Goal: Transaction & Acquisition: Purchase product/service

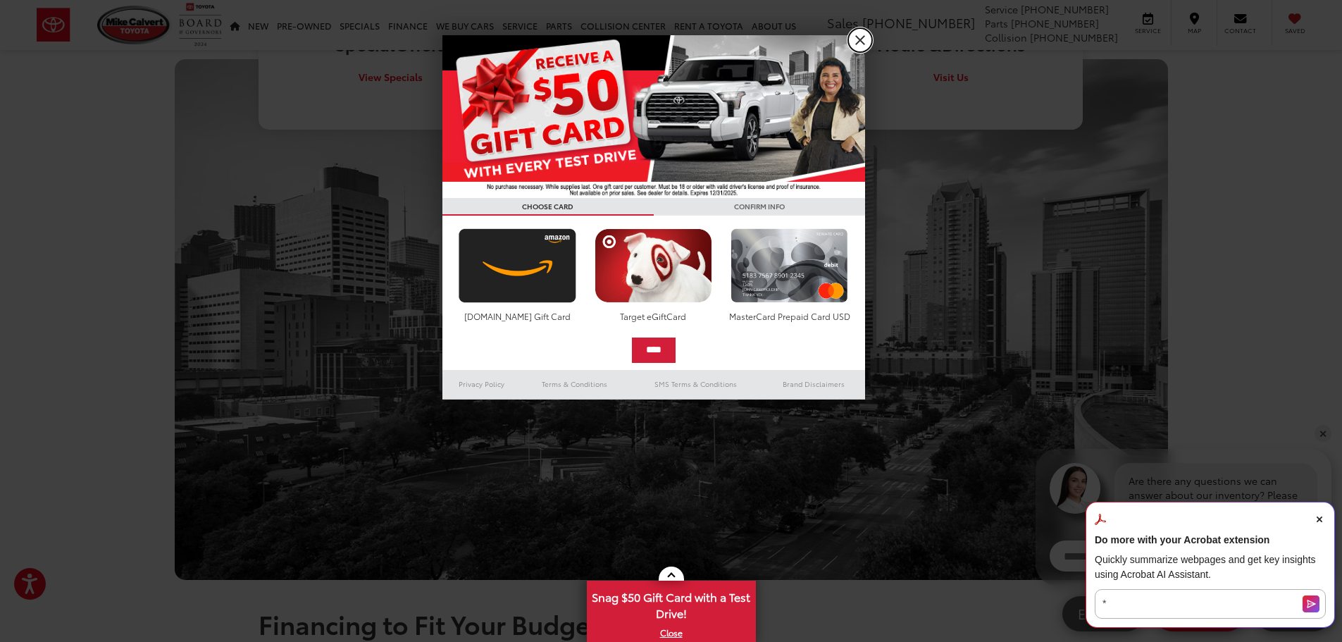
scroll to position [1067, 0]
click at [861, 43] on link "X" at bounding box center [860, 40] width 24 height 24
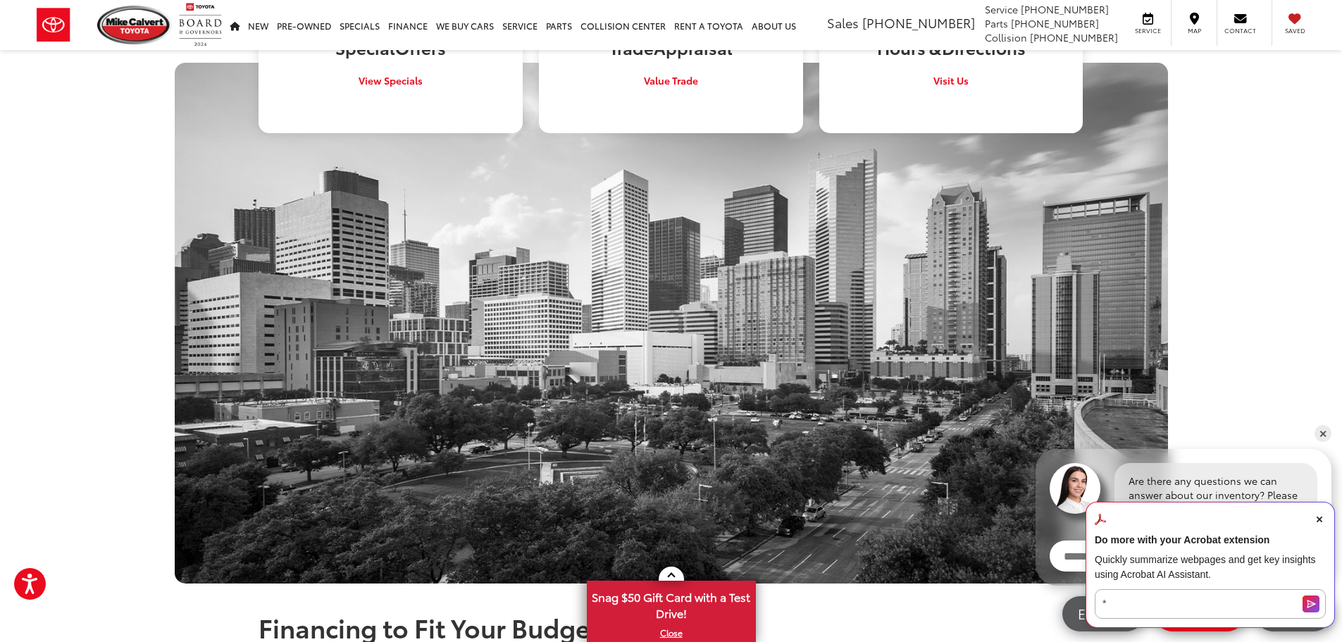
scroll to position [0, 0]
click at [1319, 519] on icon "Close Acrobat AI Assistant Dialog" at bounding box center [1319, 519] width 6 height 6
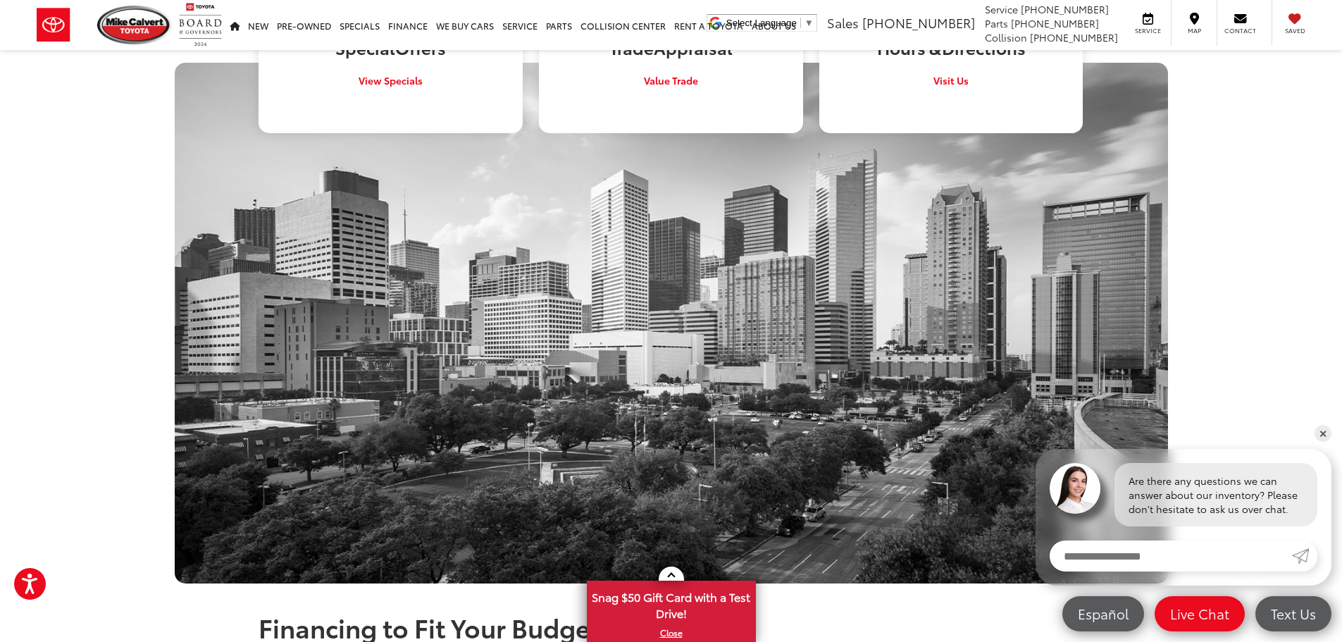
scroll to position [128, 0]
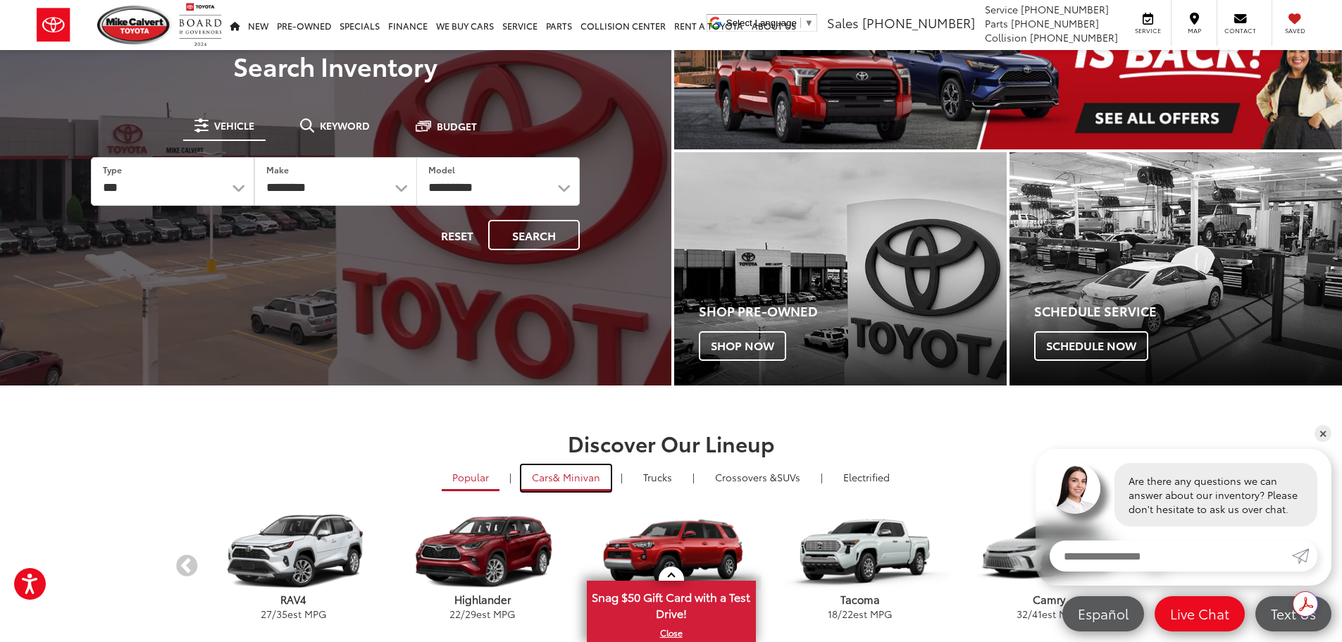
click at [546, 478] on link "Cars & Minivan" at bounding box center [565, 478] width 89 height 26
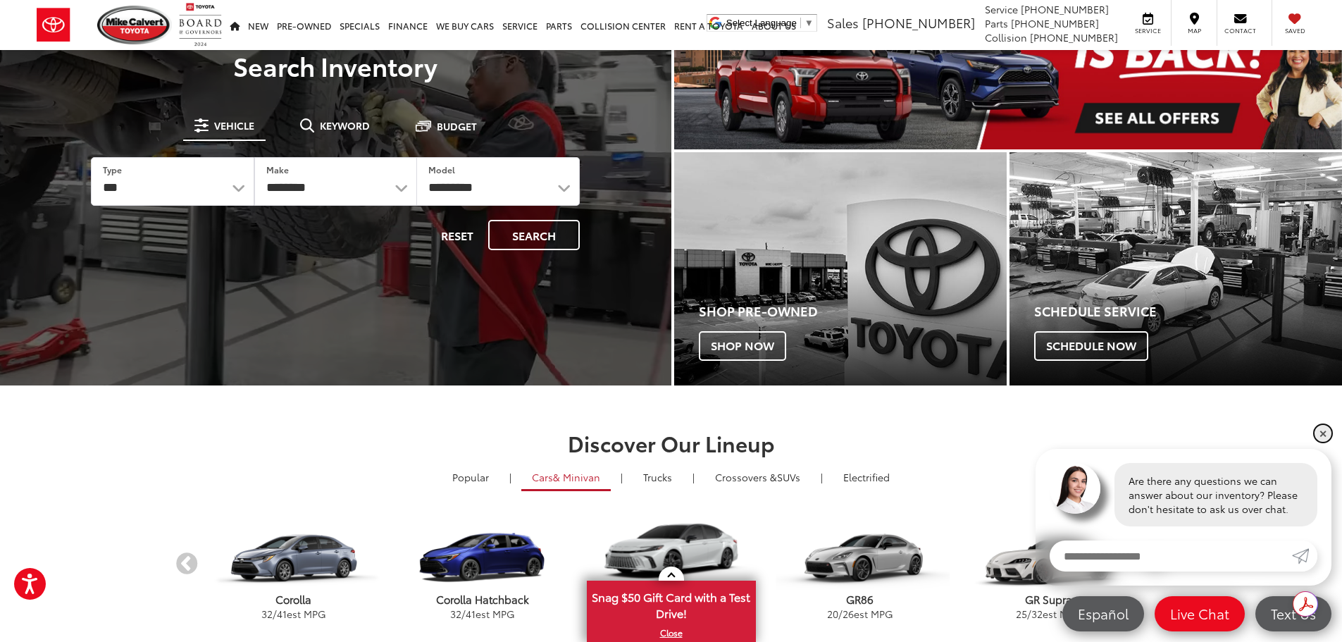
click at [1319, 436] on link "✕" at bounding box center [1322, 433] width 17 height 17
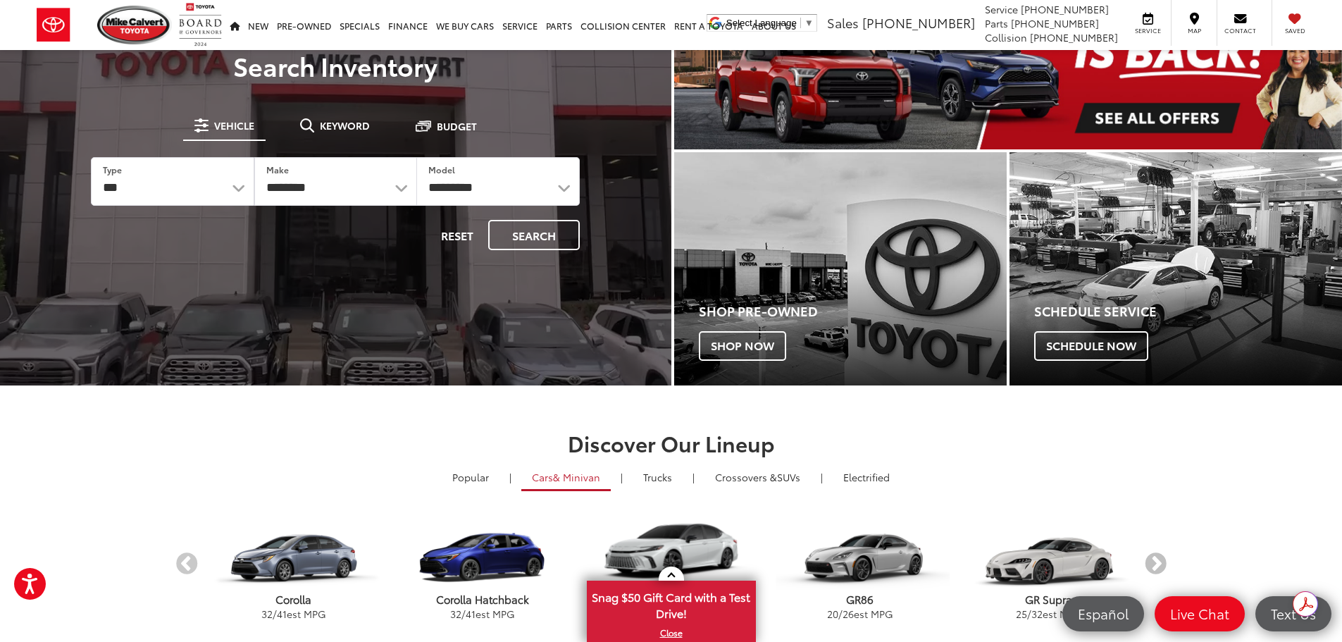
click at [1162, 571] on button "Next" at bounding box center [1155, 564] width 25 height 25
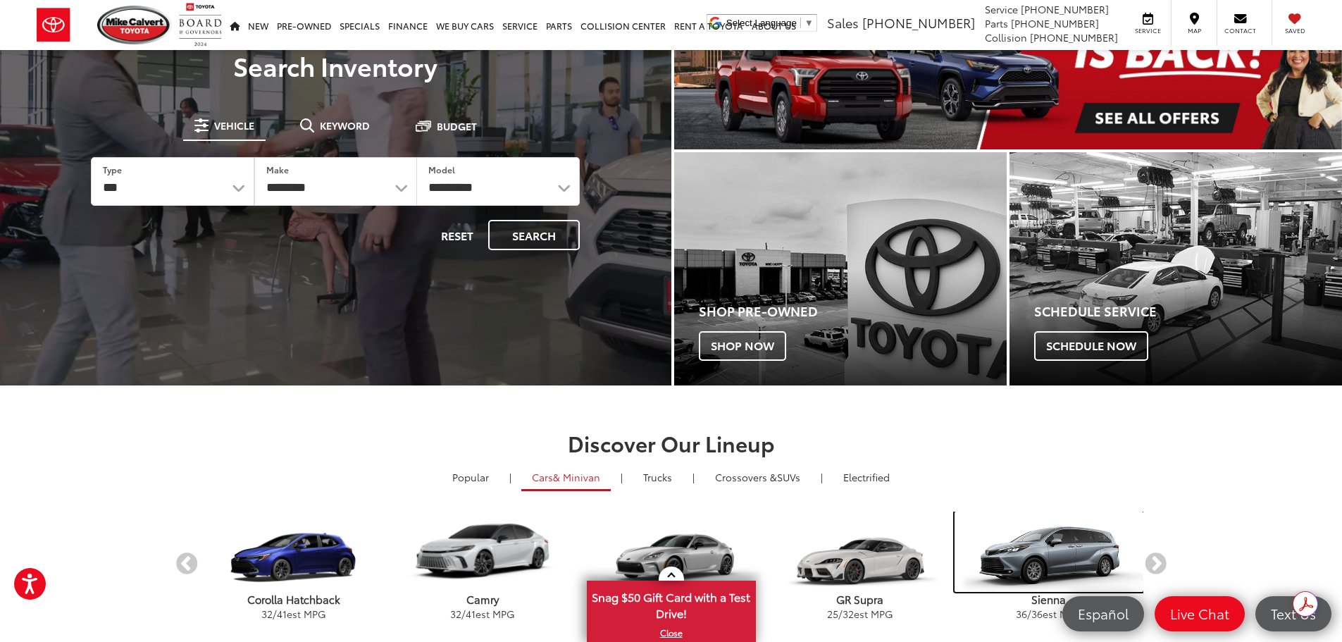
click at [1044, 564] on img "carousel" at bounding box center [1048, 551] width 189 height 80
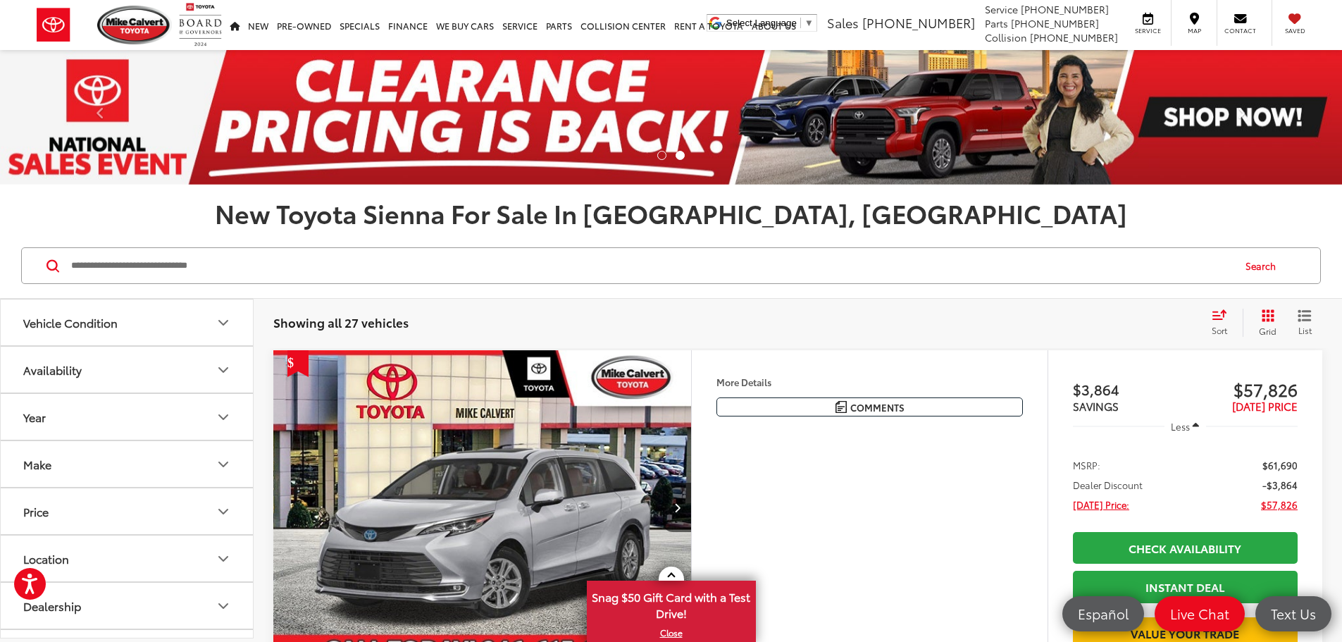
click at [1214, 319] on icon "Select sort value" at bounding box center [1219, 315] width 13 height 8
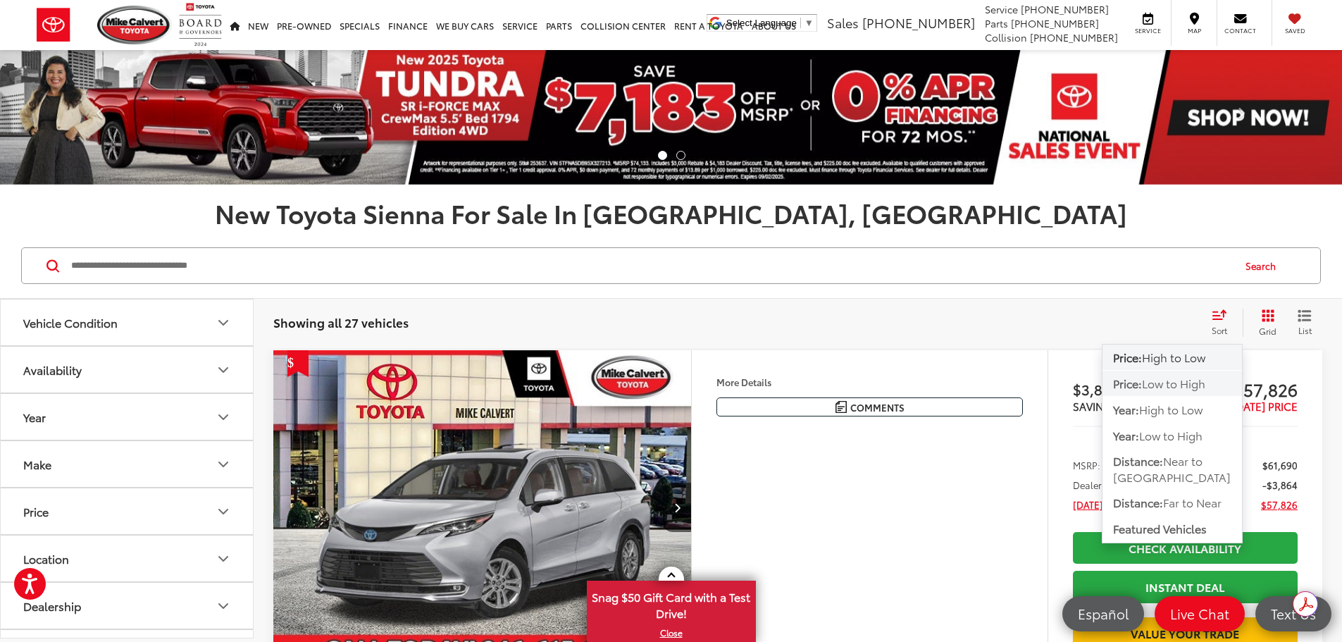
click at [1158, 390] on span "Low to High" at bounding box center [1173, 383] width 63 height 16
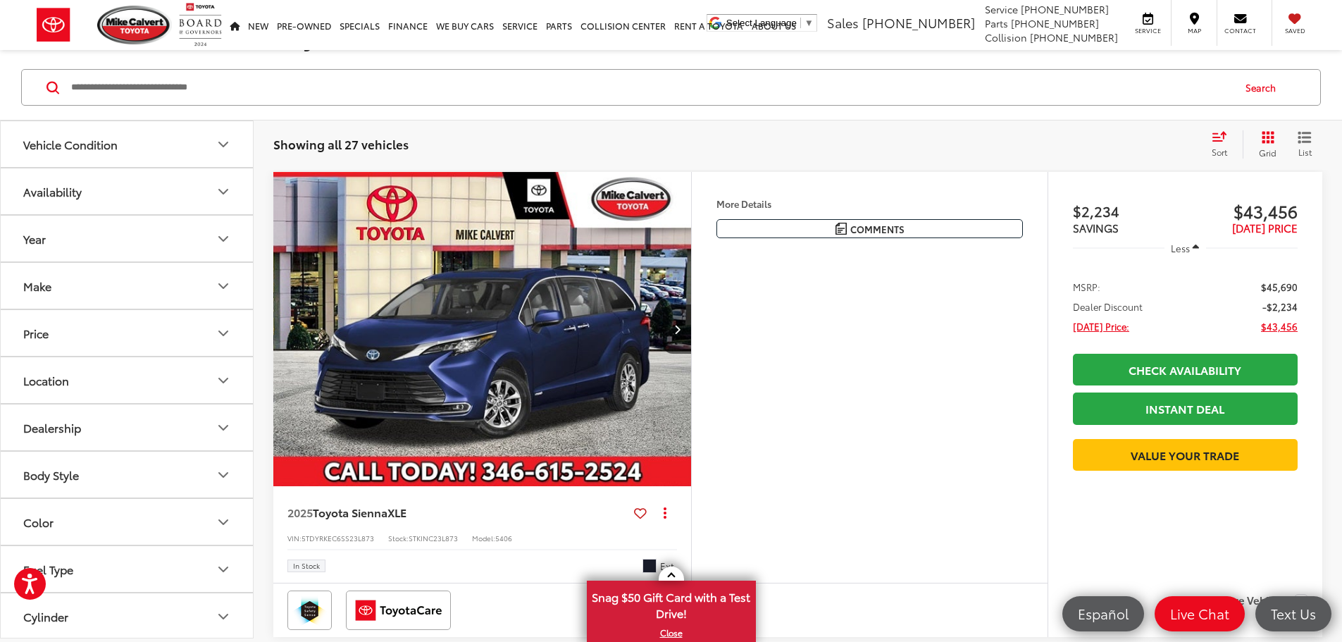
scroll to position [188, 0]
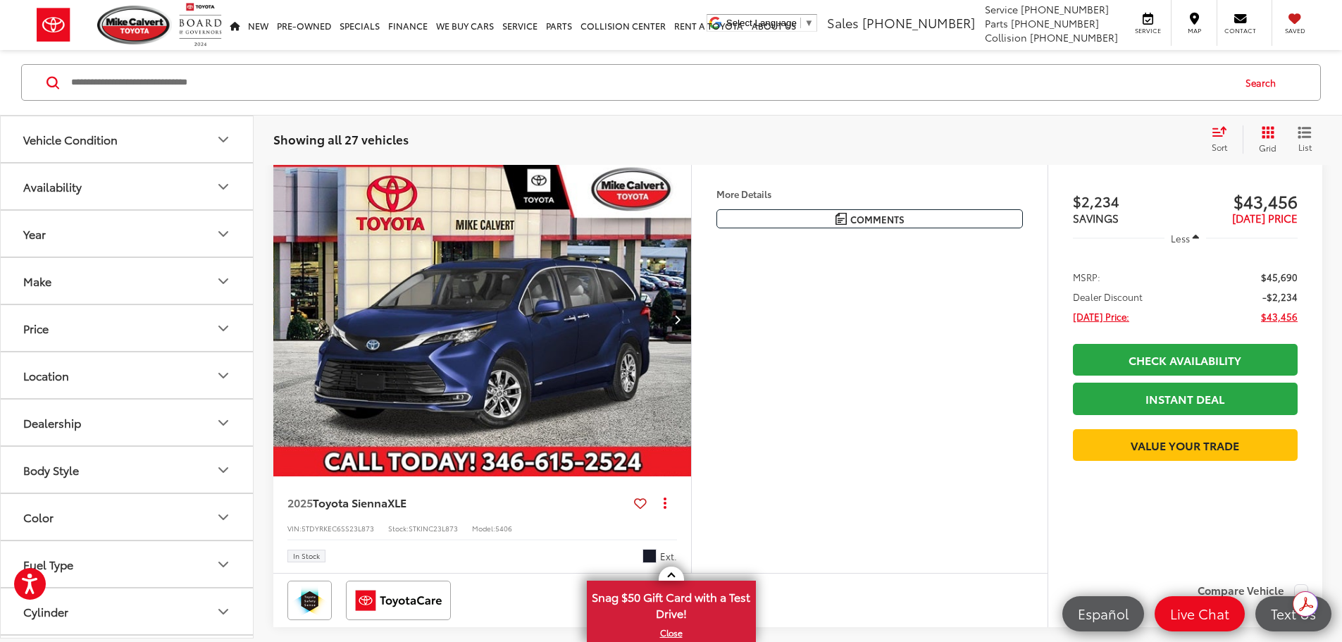
click at [680, 324] on icon "Next image" at bounding box center [677, 319] width 6 height 10
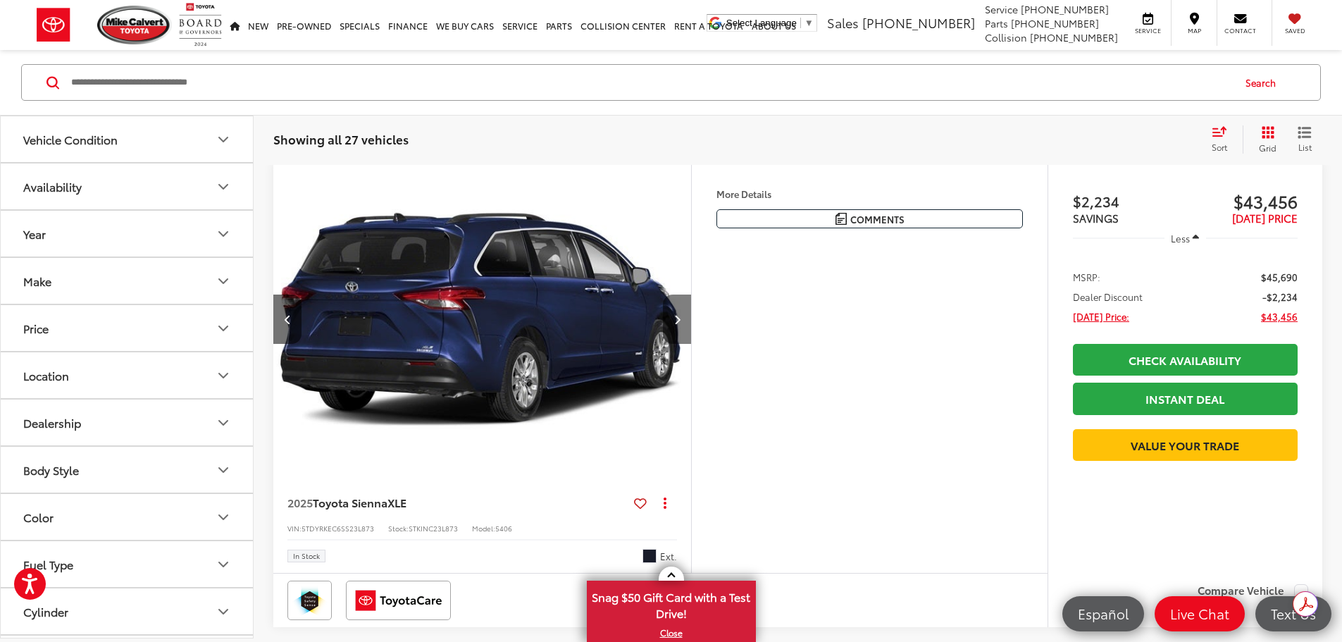
click at [680, 324] on icon "Next image" at bounding box center [677, 319] width 6 height 10
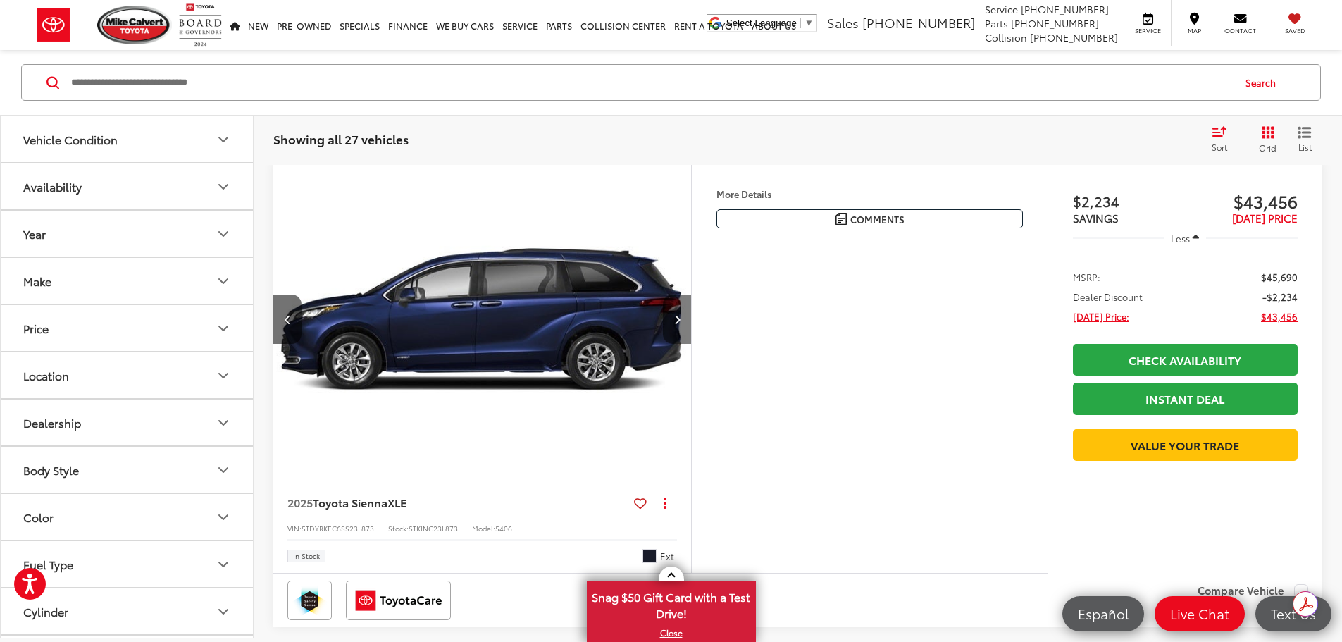
click at [680, 324] on icon "Next image" at bounding box center [677, 319] width 6 height 10
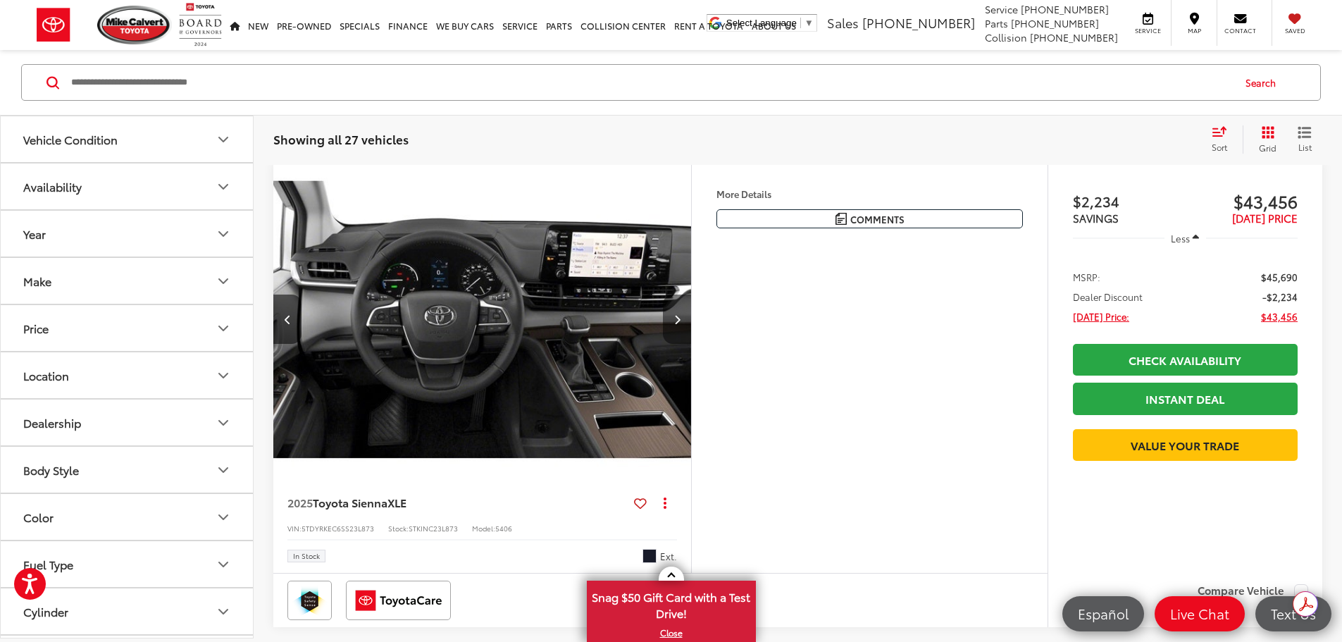
scroll to position [0, 1602]
click at [680, 324] on icon "Next image" at bounding box center [677, 319] width 6 height 10
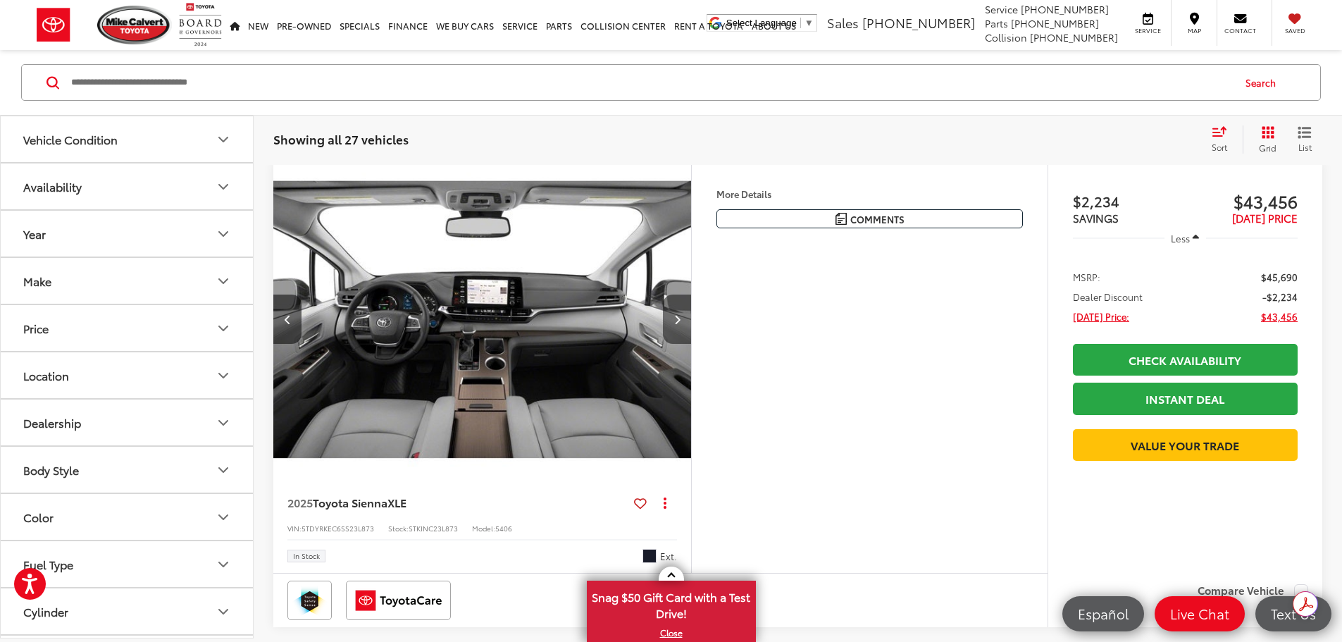
click at [680, 324] on icon "Next image" at bounding box center [677, 319] width 6 height 10
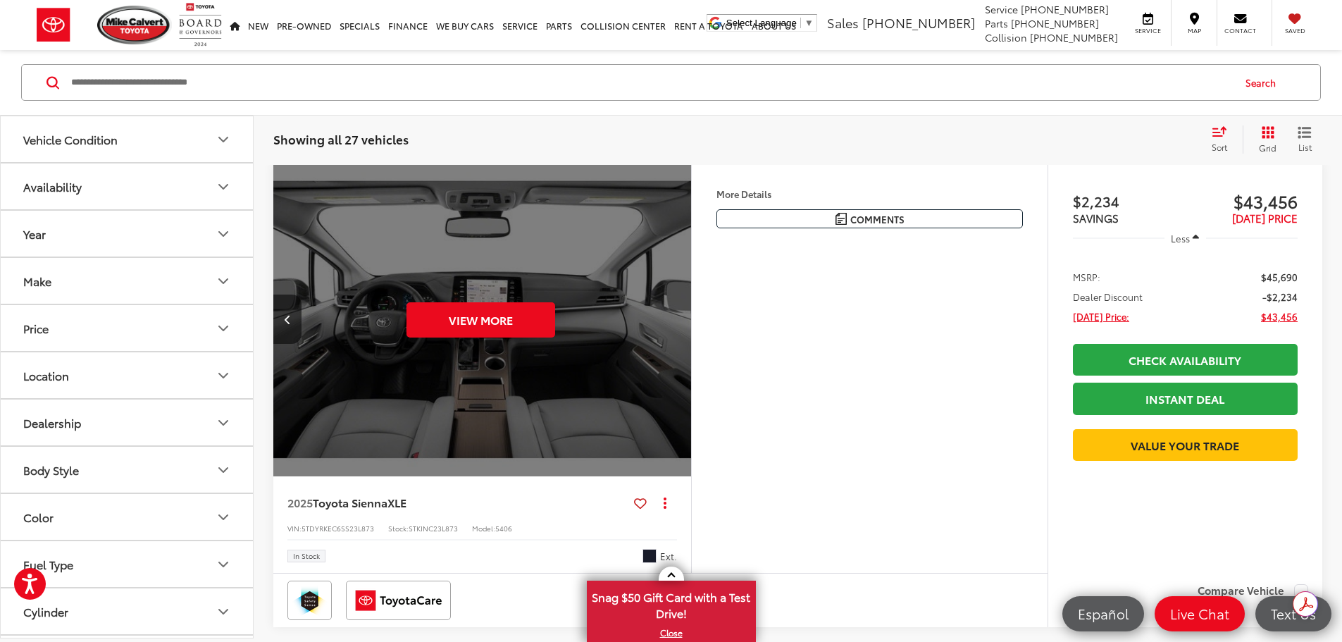
scroll to position [0, 2671]
click at [690, 361] on div "View More" at bounding box center [480, 319] width 420 height 315
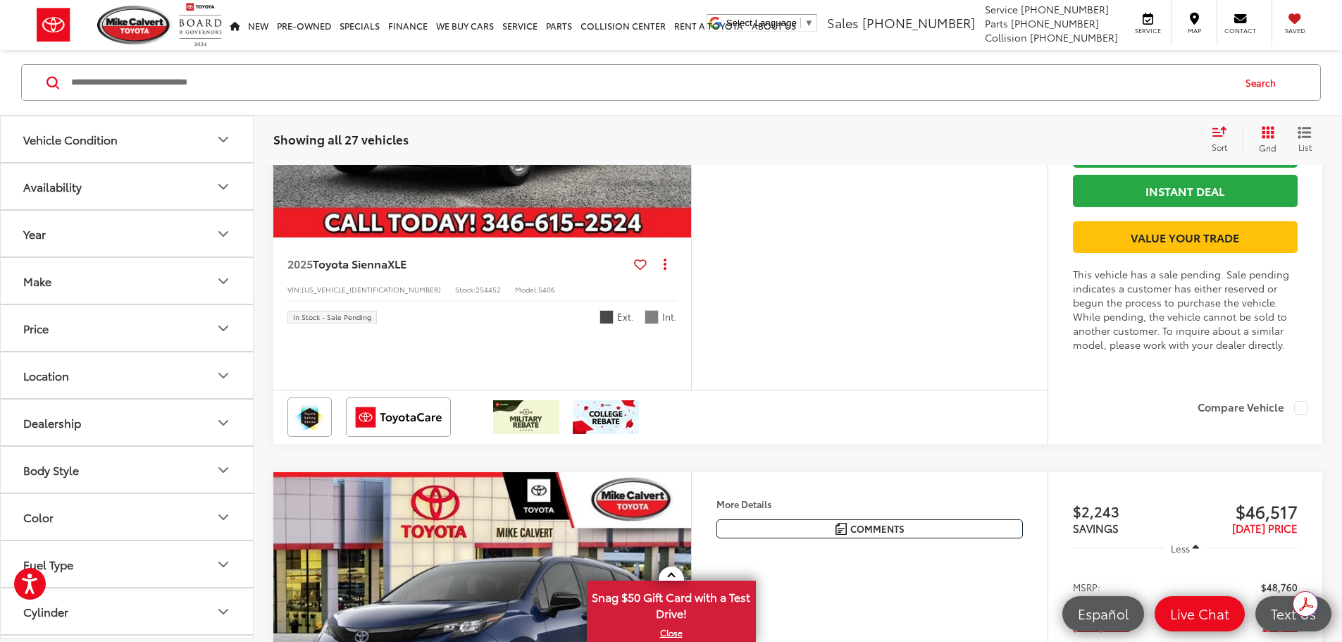
scroll to position [1879, 0]
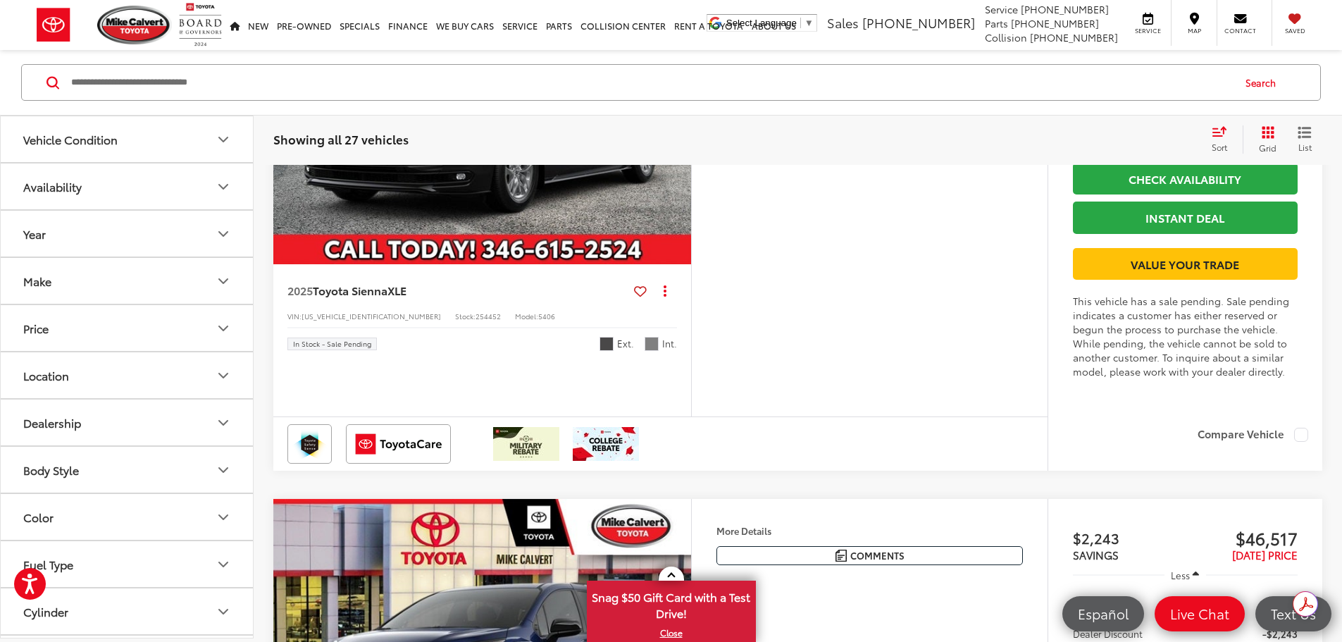
click at [691, 132] on button "Next image" at bounding box center [677, 106] width 28 height 49
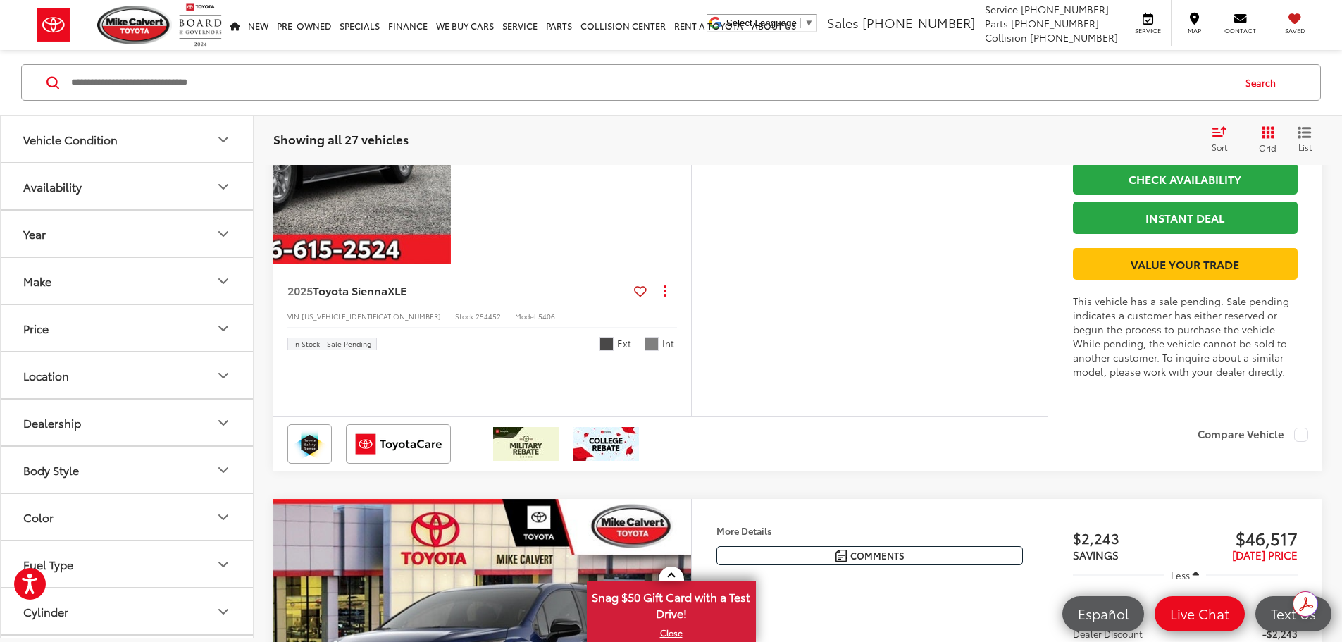
scroll to position [0, 534]
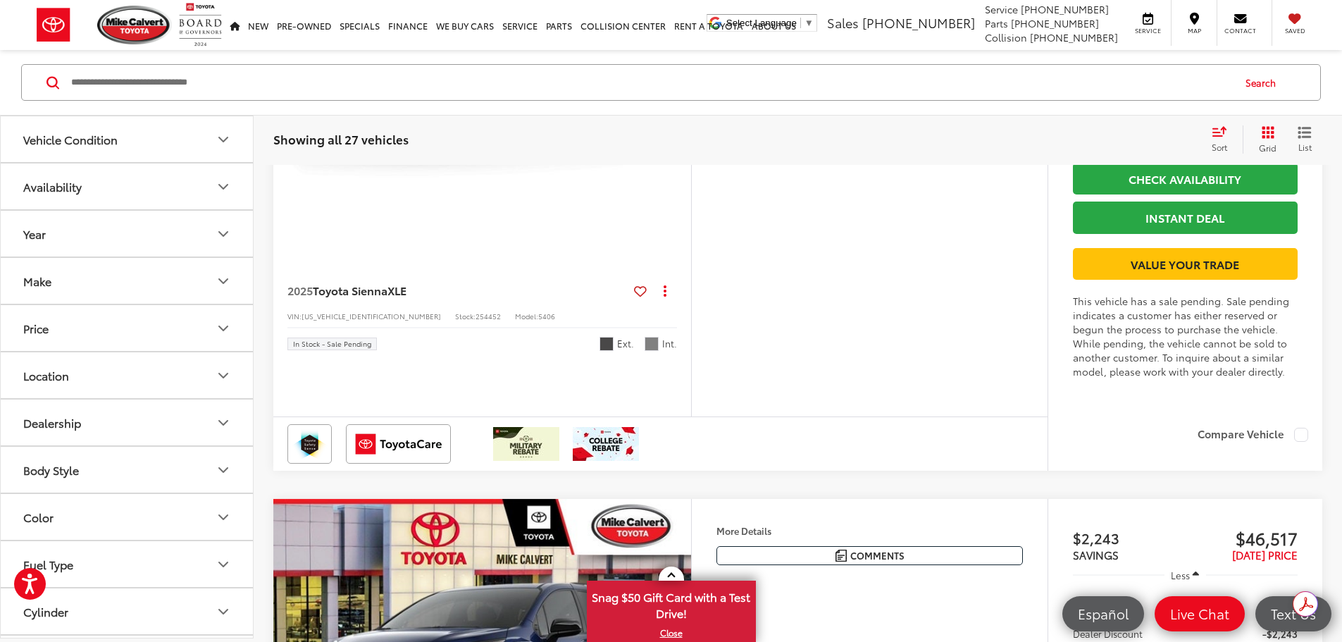
click at [691, 132] on button "Next image" at bounding box center [677, 106] width 28 height 49
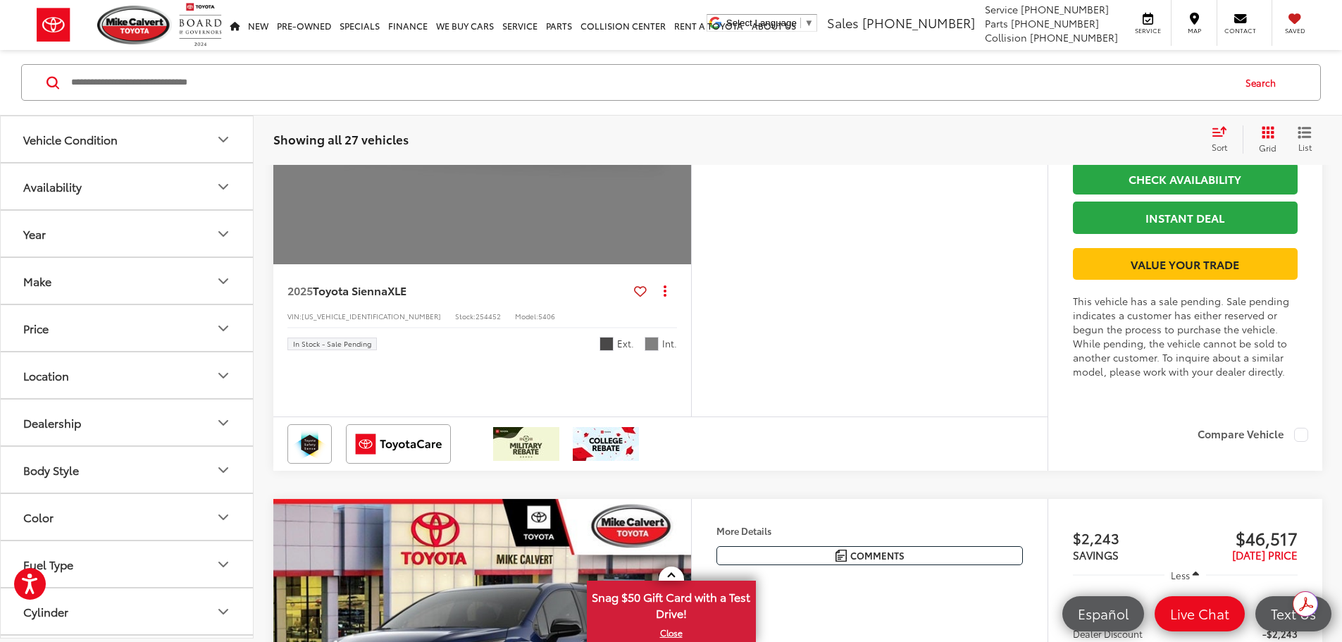
scroll to position [0, 2671]
click at [690, 265] on div "View More" at bounding box center [480, 107] width 420 height 315
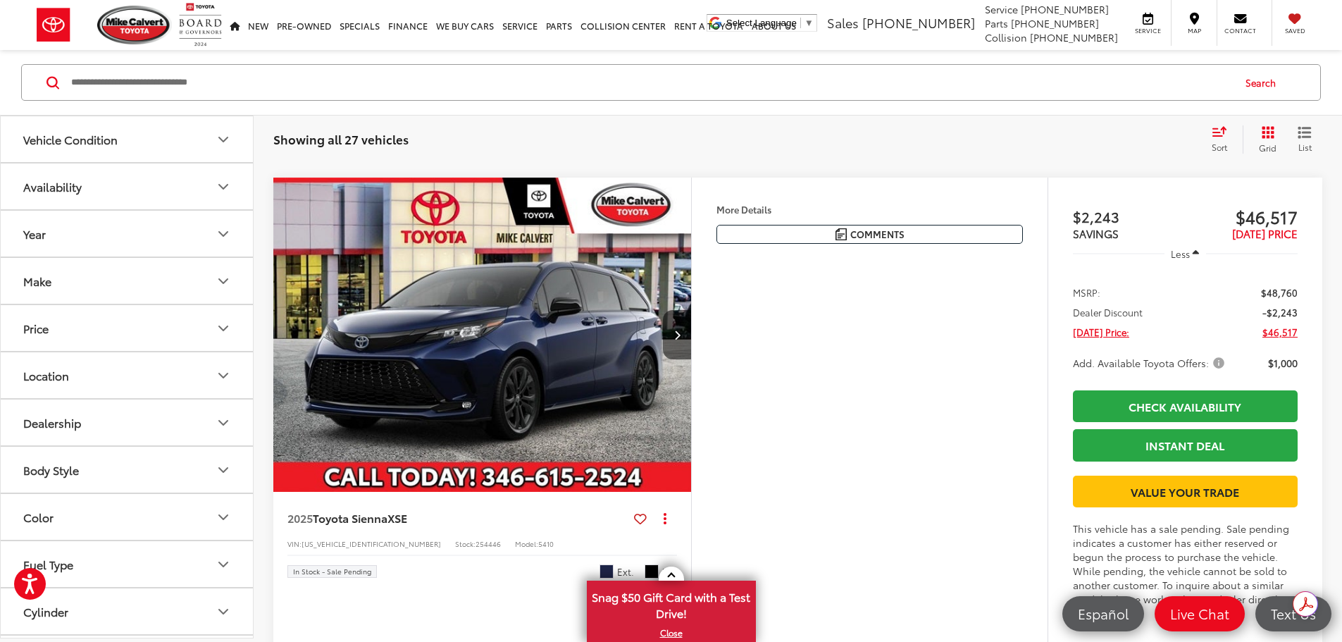
scroll to position [2337, 0]
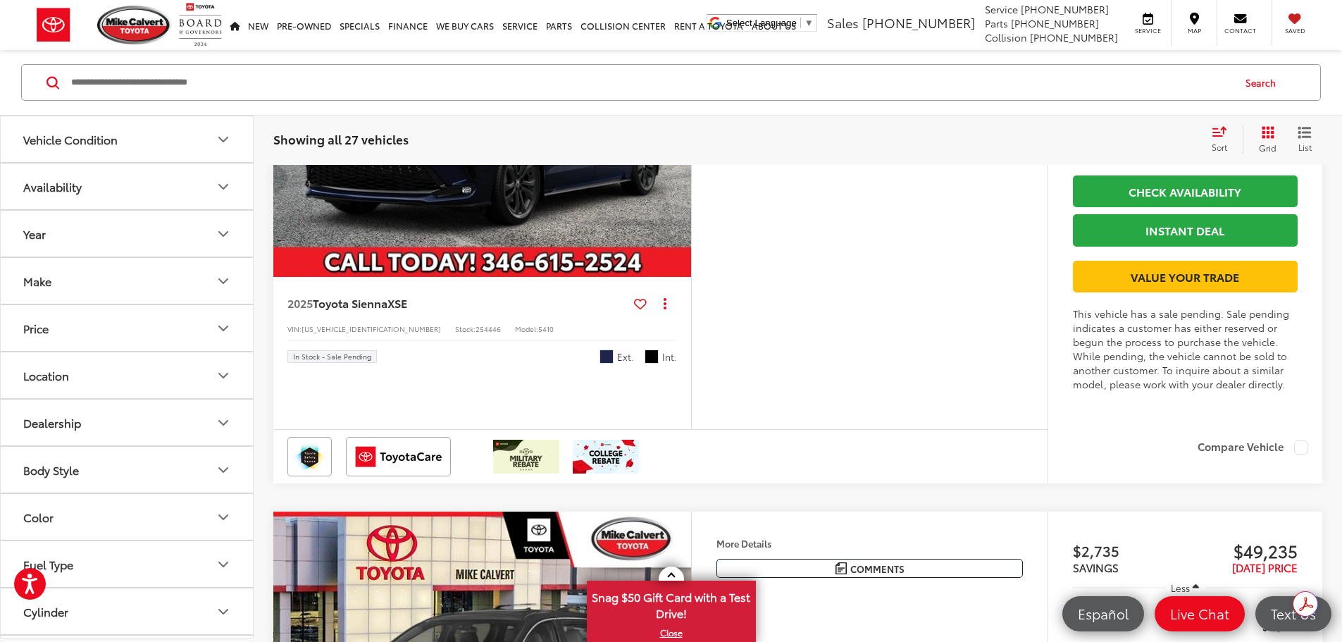
scroll to position [2442, 0]
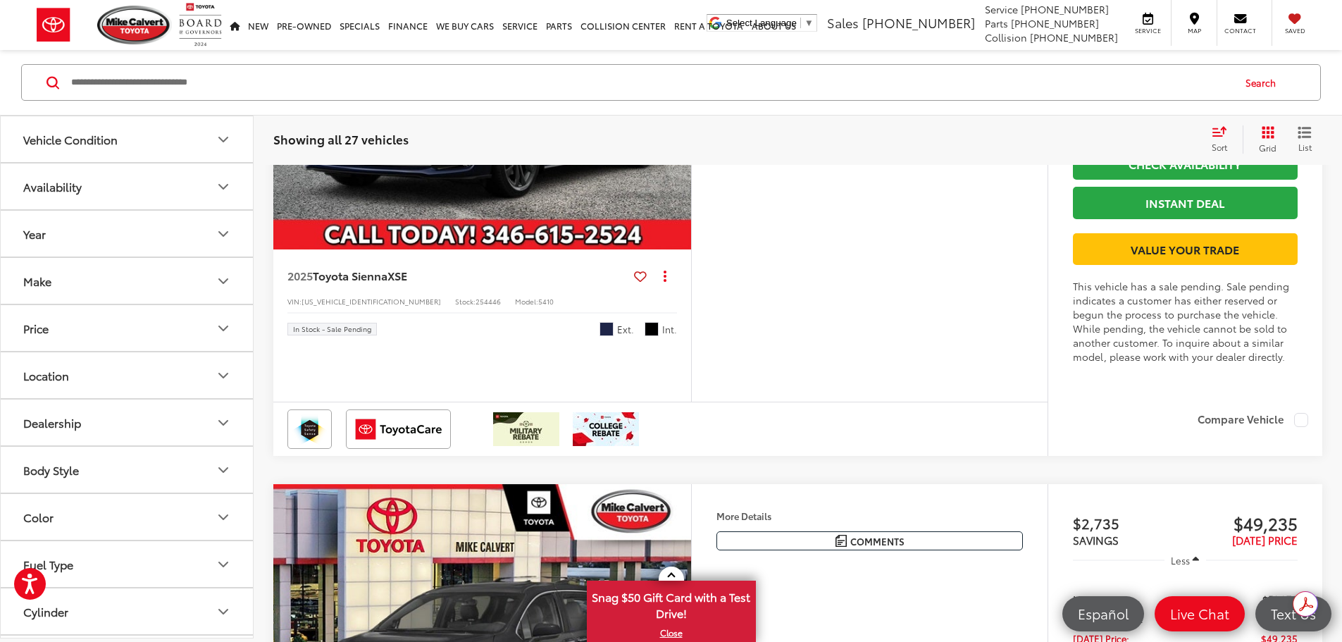
drag, startPoint x: 869, startPoint y: 325, endPoint x: 952, endPoint y: 389, distance: 105.0
click at [0, 0] on div "Price includes: $500 - TFS College Grad Program. Exp. 09/02/2025 $500 - TFS Toy…" at bounding box center [0, 0] width 0 height 0
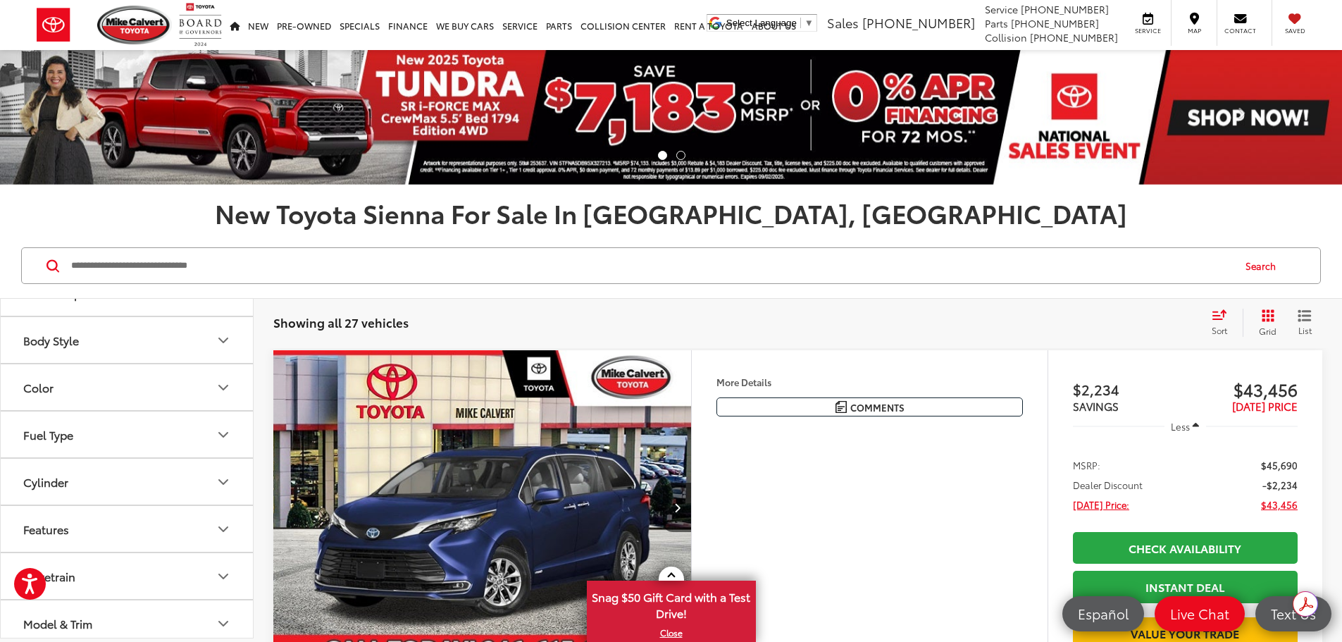
scroll to position [375, 0]
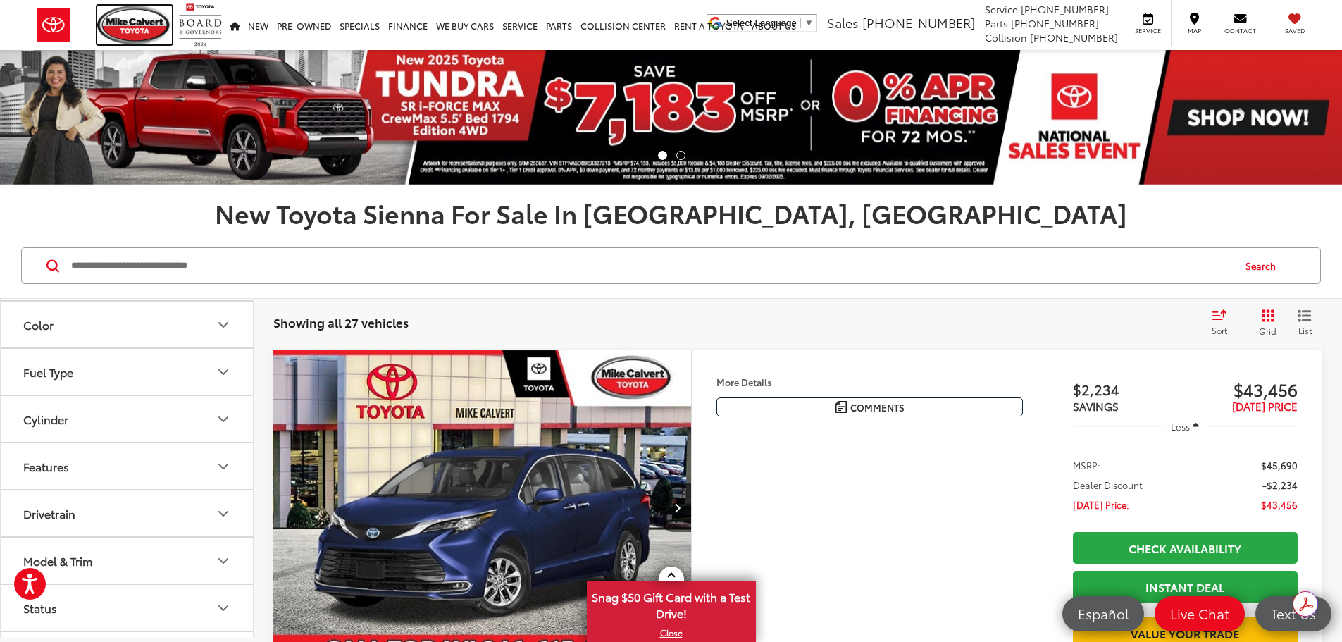
click at [132, 23] on img at bounding box center [134, 25] width 75 height 39
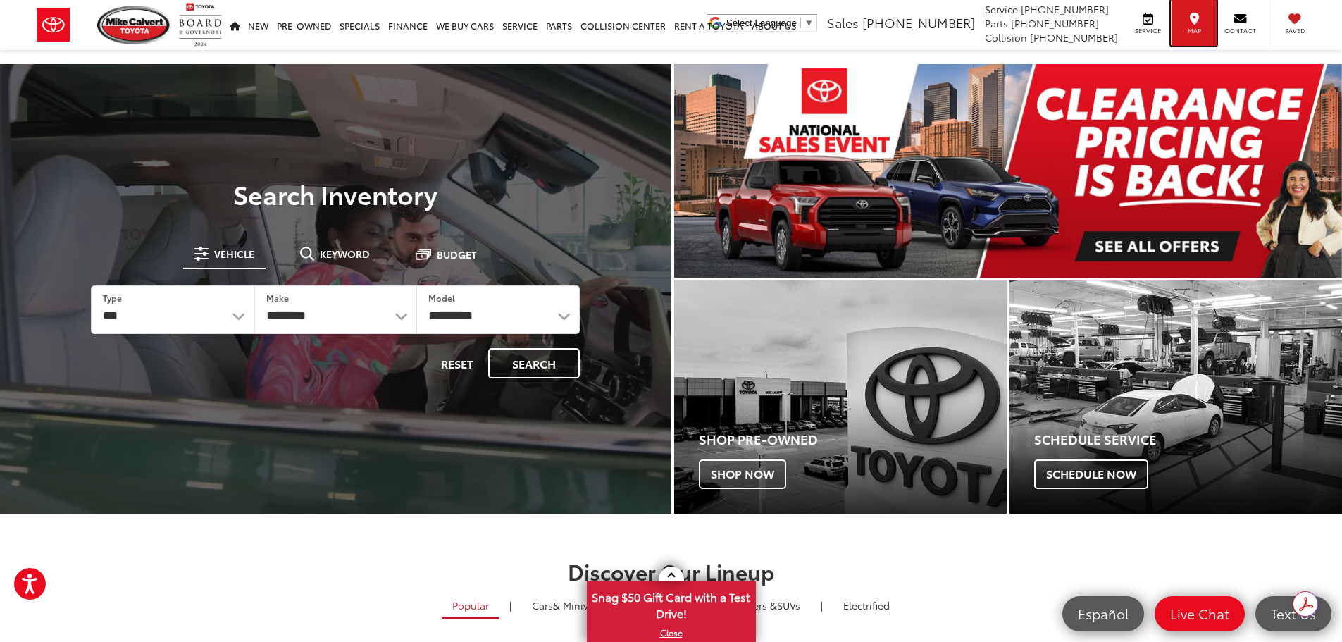
click at [1191, 19] on icon at bounding box center [1194, 18] width 9 height 1
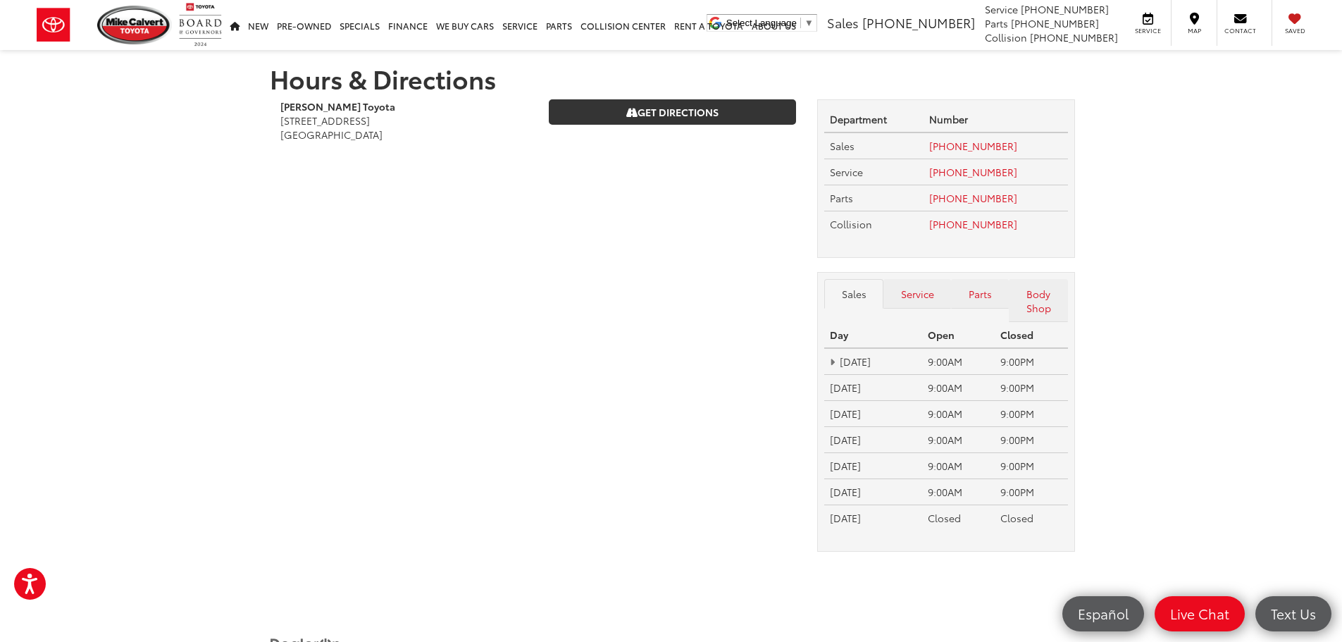
scroll to position [80, 0]
